Goal: Task Accomplishment & Management: Manage account settings

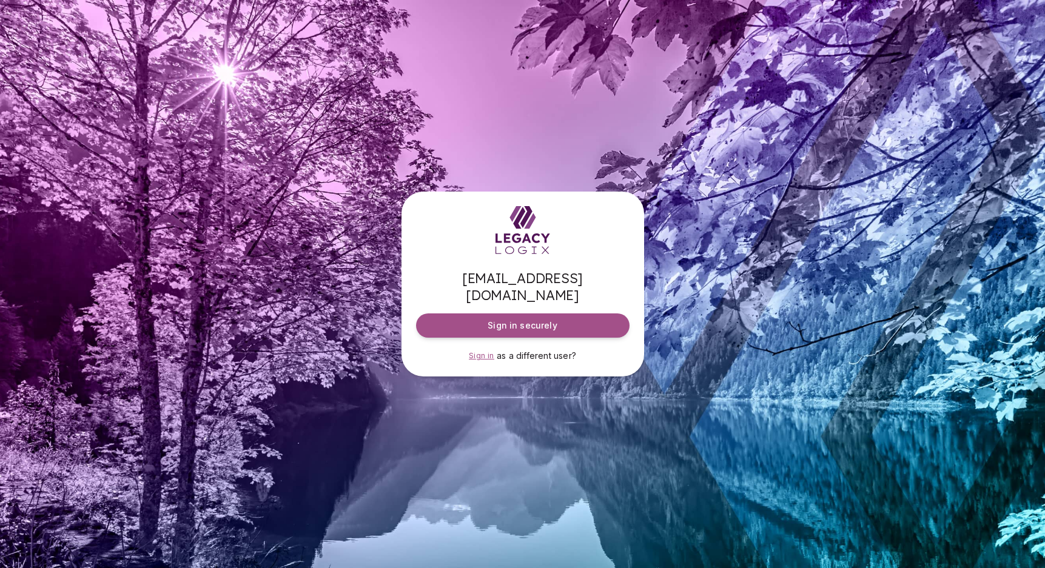
click at [475, 351] on span "Sign in" at bounding box center [481, 355] width 25 height 9
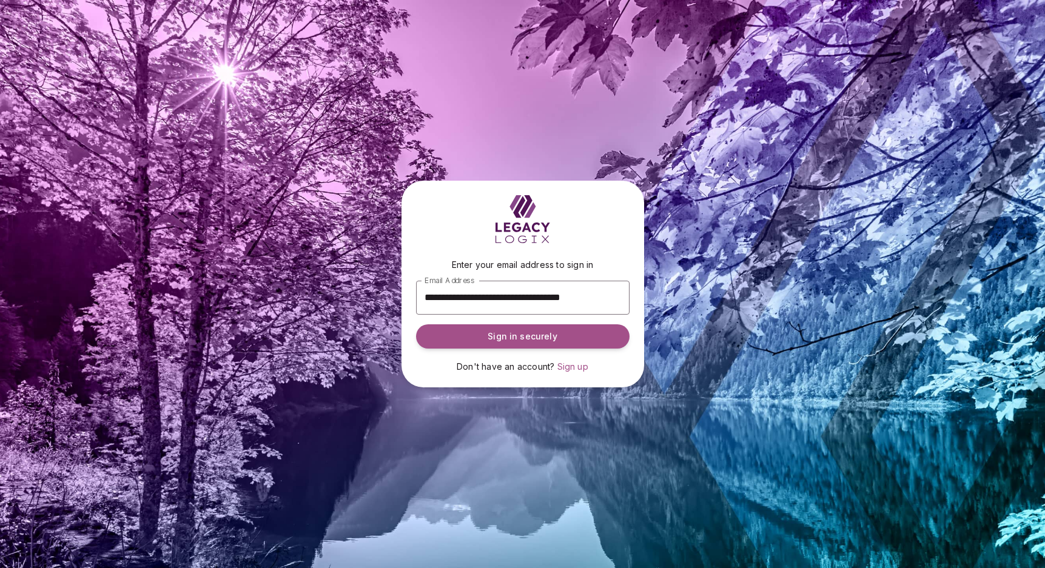
click at [337, 205] on div "**********" at bounding box center [522, 284] width 1045 height 568
